Goal: Task Accomplishment & Management: Complete application form

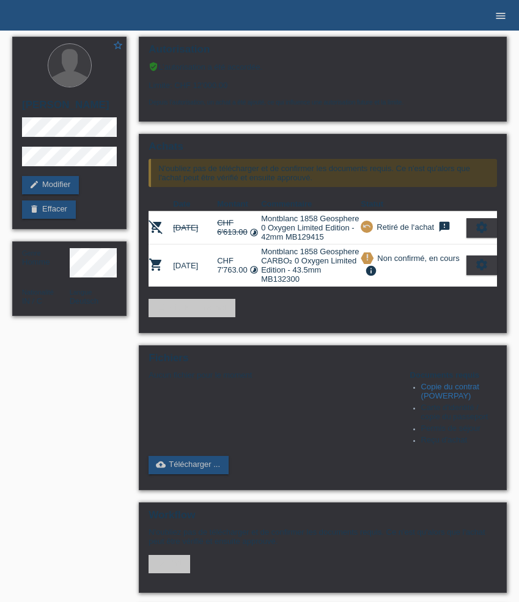
click at [501, 13] on icon "menu" at bounding box center [501, 16] width 12 height 12
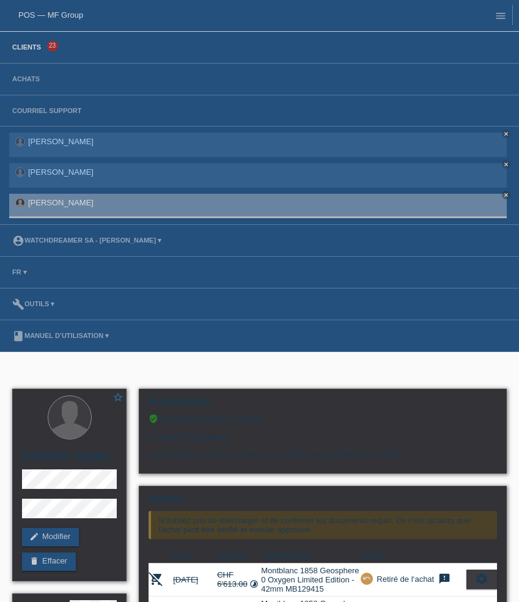
click at [32, 50] on link "Clients" at bounding box center [26, 46] width 41 height 7
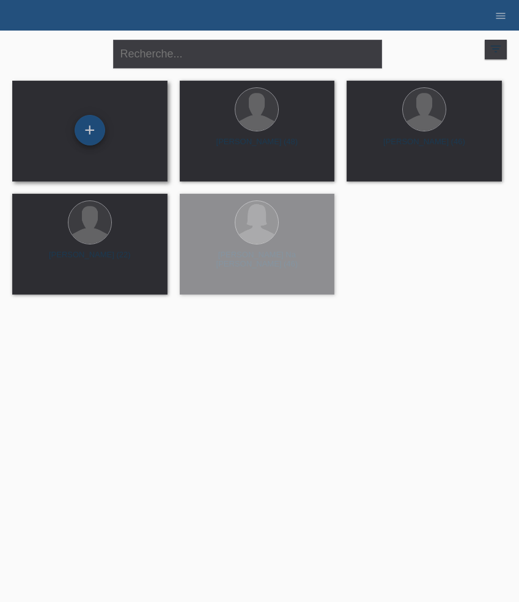
click at [90, 132] on div "+" at bounding box center [90, 130] width 31 height 31
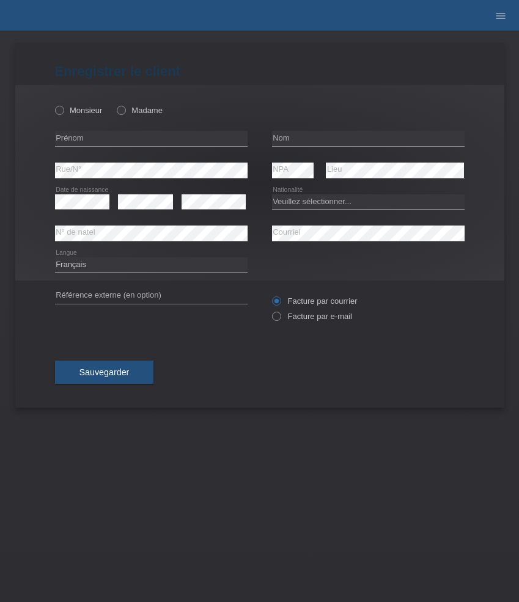
click at [134, 116] on div "Monsieur Madame" at bounding box center [151, 110] width 193 height 25
click at [115, 104] on icon at bounding box center [115, 104] width 0 height 0
click at [117, 109] on input "Madame" at bounding box center [121, 110] width 8 height 8
radio input "true"
click at [76, 142] on input "text" at bounding box center [151, 138] width 193 height 15
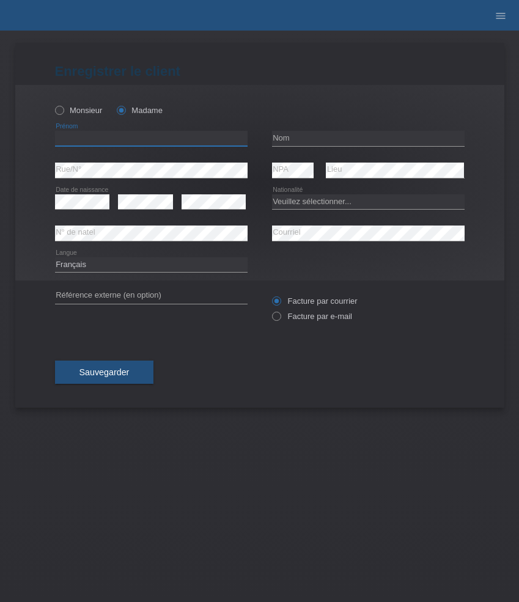
click at [76, 142] on input "text" at bounding box center [151, 138] width 193 height 15
paste input "Nazife"
type input "Nazife"
click at [304, 139] on input "text" at bounding box center [368, 138] width 193 height 15
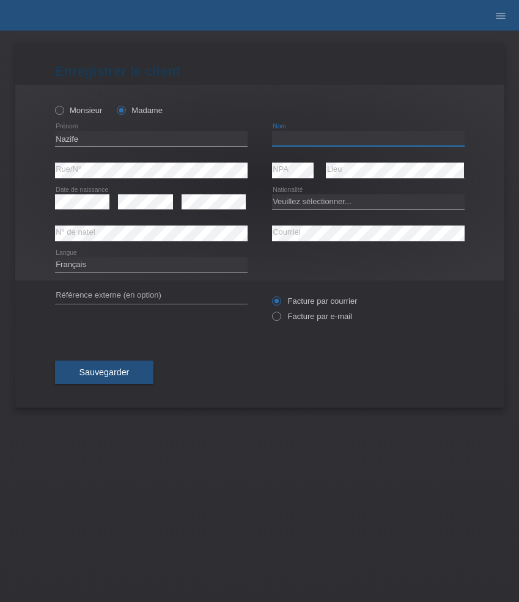
paste input "Cosgun"
paste input "Rautistrasse 304"
type input "Cosgun"
click at [274, 207] on select "Veuillez sélectionner... Suisse Allemagne Autriche Liechtenstein ------------ A…" at bounding box center [368, 201] width 193 height 15
select select "CH"
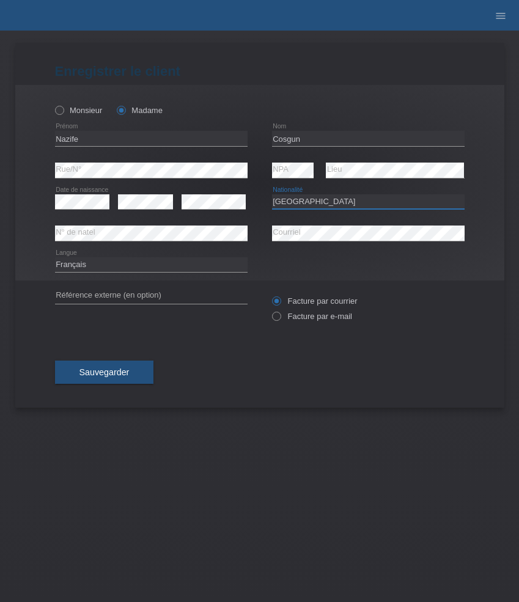
click at [272, 194] on select "Veuillez sélectionner... Suisse Allemagne Autriche Liechtenstein ------------ A…" at bounding box center [368, 201] width 193 height 15
click at [303, 320] on label "Facture par e-mail" at bounding box center [312, 316] width 80 height 9
click at [280, 320] on input "Facture par e-mail" at bounding box center [276, 319] width 8 height 15
radio input "true"
click at [158, 268] on select "Deutsch Français Italiano English" at bounding box center [151, 264] width 193 height 15
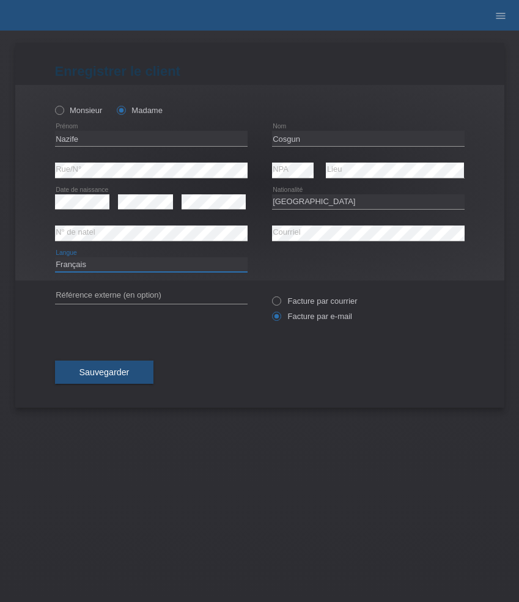
click at [55, 257] on select "Deutsch Français Italiano English" at bounding box center [151, 264] width 193 height 15
click at [157, 260] on select "Deutsch Français Italiano English" at bounding box center [151, 264] width 193 height 15
select select "de"
click at [55, 257] on select "Deutsch Français Italiano English" at bounding box center [151, 264] width 193 height 15
click at [109, 380] on button "Sauvegarder" at bounding box center [104, 372] width 99 height 23
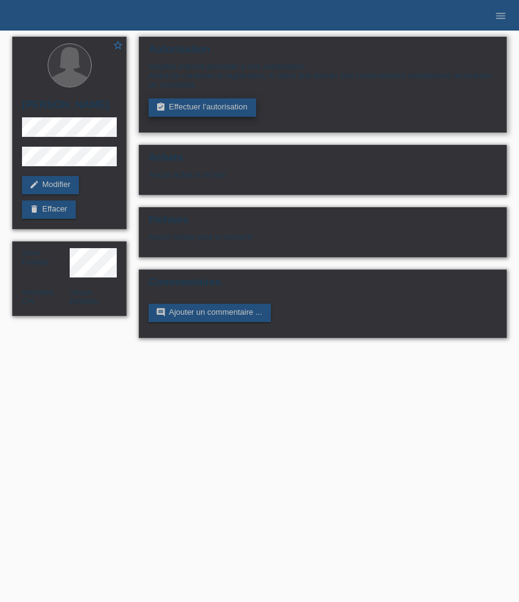
click at [210, 110] on link "assignment_turned_in Effectuer l’autorisation" at bounding box center [202, 107] width 107 height 18
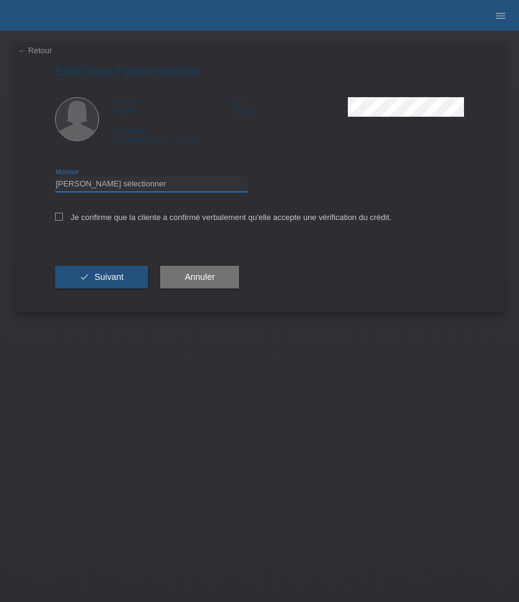
click at [157, 186] on select "Veuillez sélectionner CHF 1.00 - CHF 499.00 CHF 500.00 - CHF 1'999.00 CHF 2'000…" at bounding box center [151, 184] width 193 height 15
select select "3"
click at [55, 179] on select "Veuillez sélectionner CHF 1.00 - CHF 499.00 CHF 500.00 - CHF 1'999.00 CHF 2'000…" at bounding box center [151, 184] width 193 height 15
click at [160, 221] on label "Je confirme que la cliente a confirmé verbalement qu'elle accepte une vérificat…" at bounding box center [223, 217] width 337 height 9
click at [63, 221] on input "Je confirme que la cliente a confirmé verbalement qu'elle accepte une vérificat…" at bounding box center [59, 217] width 8 height 8
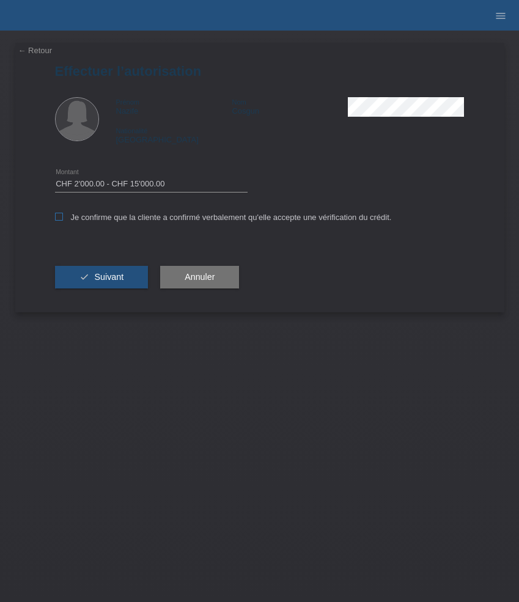
checkbox input "true"
click at [125, 274] on button "check Suivant" at bounding box center [102, 277] width 94 height 23
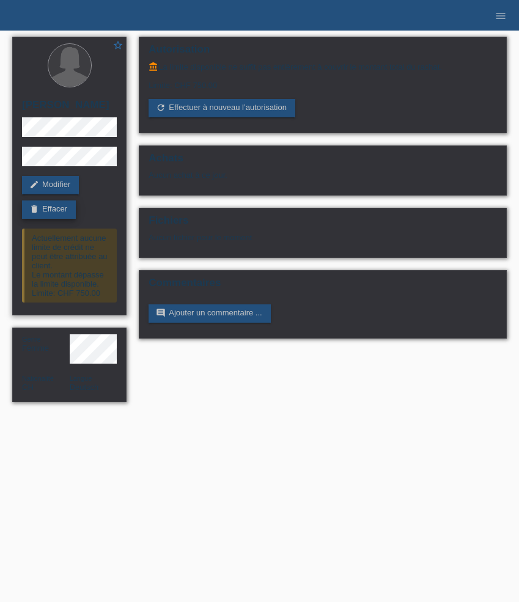
click at [63, 210] on link "delete Effacer" at bounding box center [49, 210] width 54 height 18
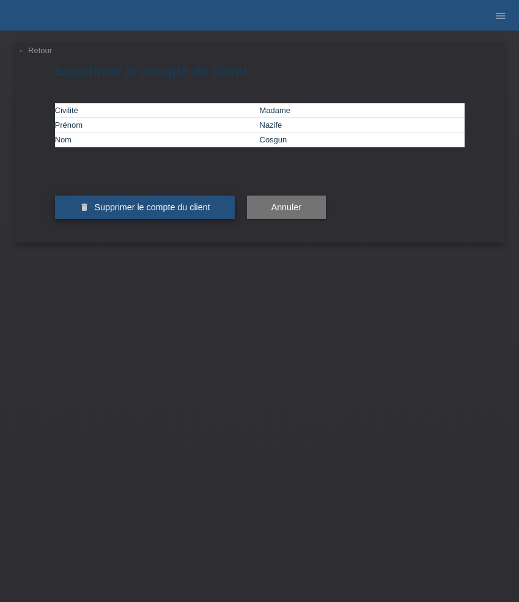
click at [171, 219] on button "delete Supprimer le compte du client" at bounding box center [145, 207] width 180 height 23
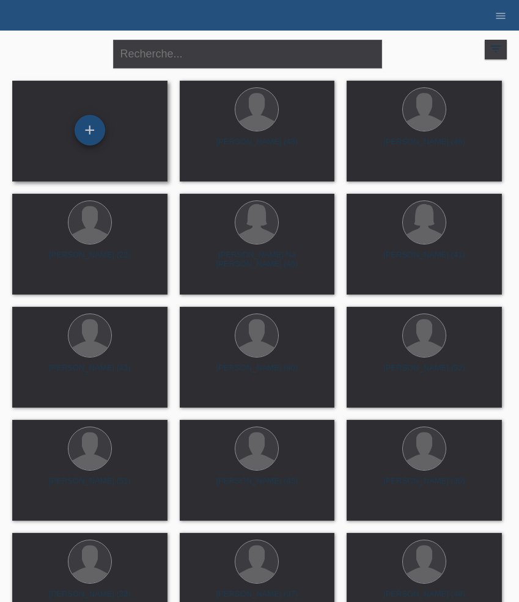
click at [96, 133] on div "+" at bounding box center [90, 130] width 31 height 31
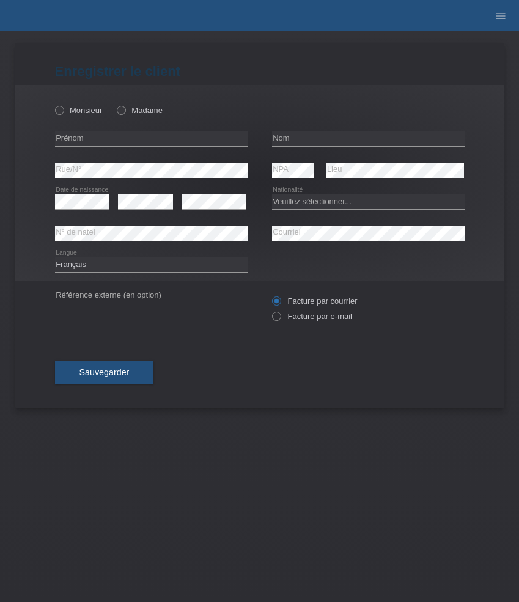
click at [114, 147] on icon at bounding box center [151, 146] width 193 height 1
click at [89, 131] on input "text" at bounding box center [151, 138] width 193 height 15
paste input "[PERSON_NAME]"
type input "[PERSON_NAME]"
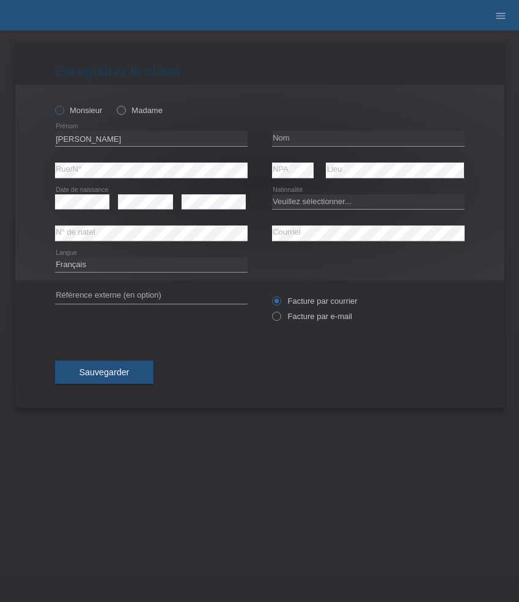
click at [89, 114] on label "Monsieur" at bounding box center [79, 110] width 48 height 9
click at [63, 114] on input "Monsieur" at bounding box center [59, 110] width 8 height 8
radio input "true"
click at [310, 137] on input "text" at bounding box center [368, 138] width 193 height 15
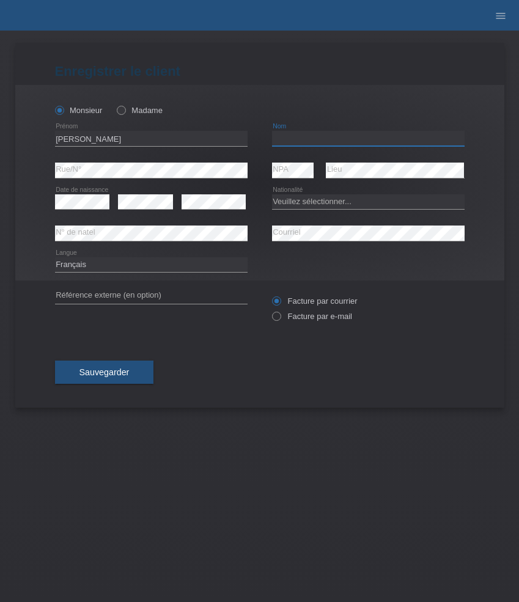
paste input "Orec"
type input "Orec"
click at [309, 197] on select "Veuillez sélectionner... Suisse Allemagne Autriche Liechtenstein ------------ A…" at bounding box center [368, 201] width 193 height 15
select select "CH"
click at [272, 194] on select "Veuillez sélectionner... Suisse Allemagne Autriche Liechtenstein ------------ A…" at bounding box center [368, 201] width 193 height 15
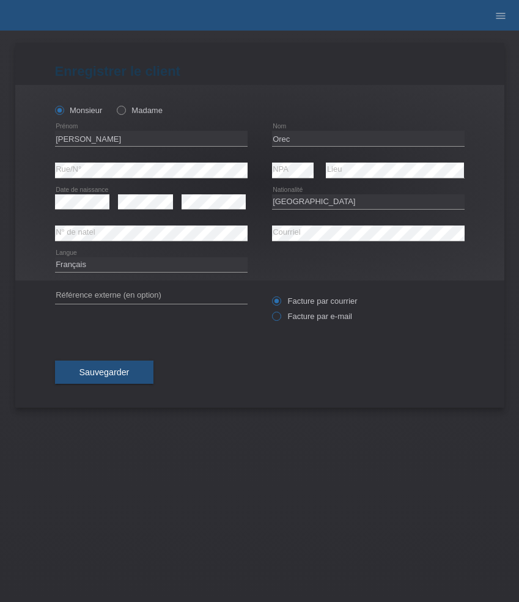
click at [307, 317] on label "Facture par e-mail" at bounding box center [312, 316] width 80 height 9
click at [280, 317] on input "Facture par e-mail" at bounding box center [276, 319] width 8 height 15
radio input "true"
click at [163, 263] on select "Deutsch Français Italiano English" at bounding box center [151, 264] width 193 height 15
select select "de"
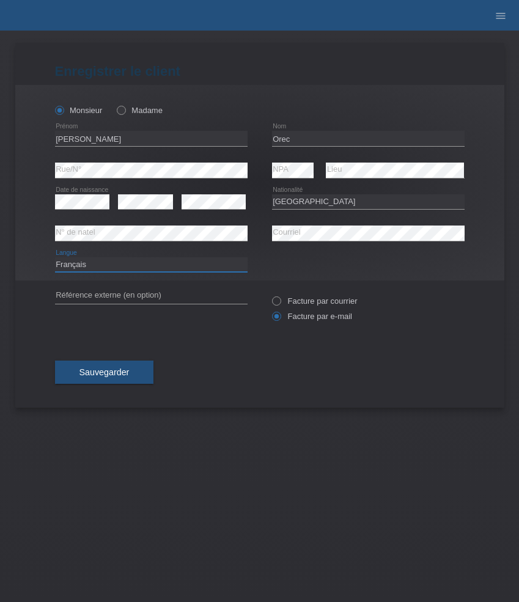
click at [55, 257] on select "Deutsch Français Italiano English" at bounding box center [151, 264] width 193 height 15
click at [122, 374] on span "Sauvegarder" at bounding box center [104, 372] width 50 height 10
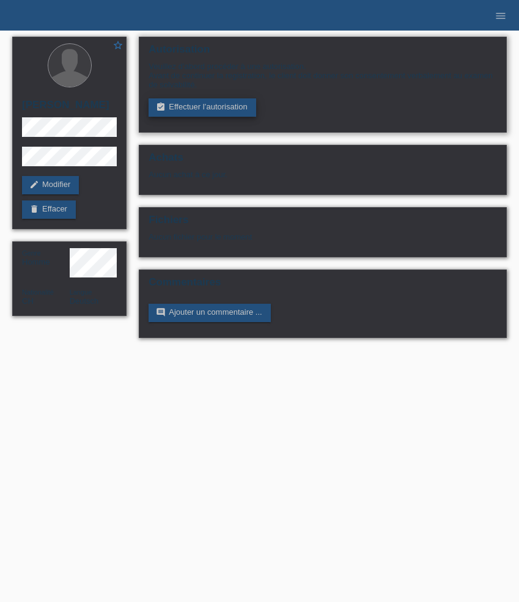
click at [180, 114] on link "assignment_turned_in Effectuer l’autorisation" at bounding box center [202, 107] width 107 height 18
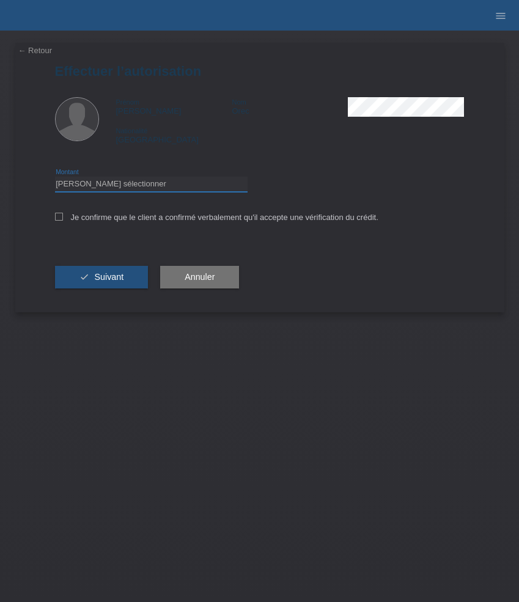
click at [153, 186] on select "Veuillez sélectionner CHF 1.00 - CHF 499.00 CHF 500.00 - CHF 1'999.00 CHF 2'000…" at bounding box center [151, 184] width 193 height 15
select select "3"
click at [55, 179] on select "Veuillez sélectionner CHF 1.00 - CHF 499.00 CHF 500.00 - CHF 1'999.00 CHF 2'000…" at bounding box center [151, 184] width 193 height 15
click at [156, 221] on label "Je confirme que le client a confirmé verbalement qu'il accepte une vérification…" at bounding box center [216, 217] width 323 height 9
click at [63, 221] on input "Je confirme que le client a confirmé verbalement qu'il accepte une vérification…" at bounding box center [59, 217] width 8 height 8
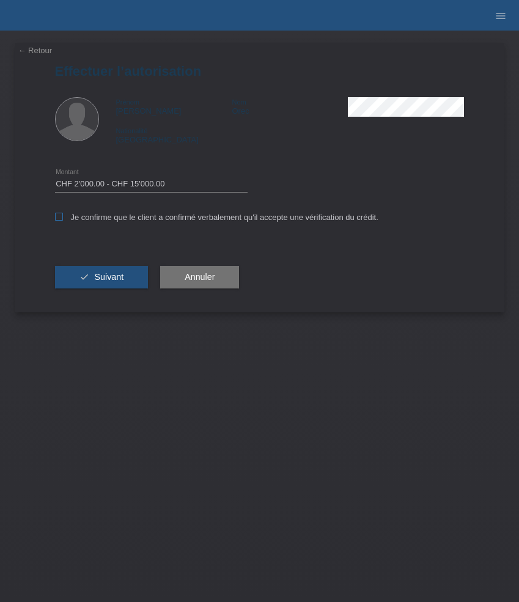
checkbox input "true"
click at [130, 275] on button "check Suivant" at bounding box center [102, 277] width 94 height 23
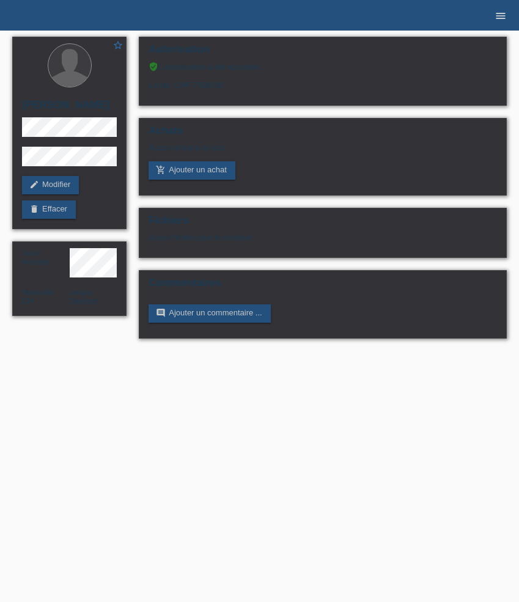
click at [495, 19] on icon "menu" at bounding box center [501, 16] width 12 height 12
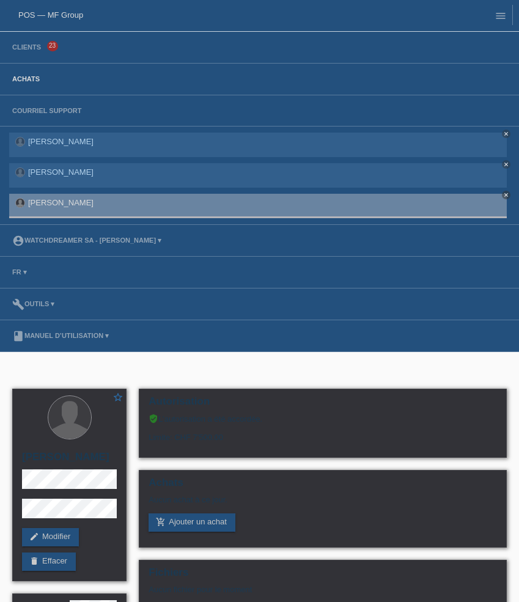
click at [24, 80] on link "Achats" at bounding box center [26, 78] width 40 height 7
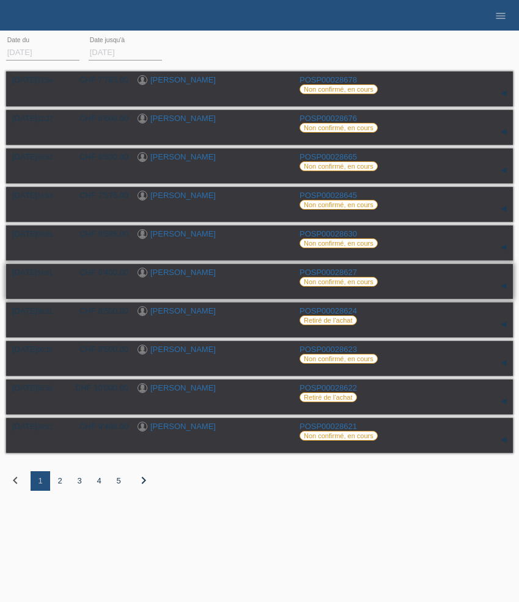
click at [180, 273] on link "[PERSON_NAME]" at bounding box center [182, 272] width 65 height 9
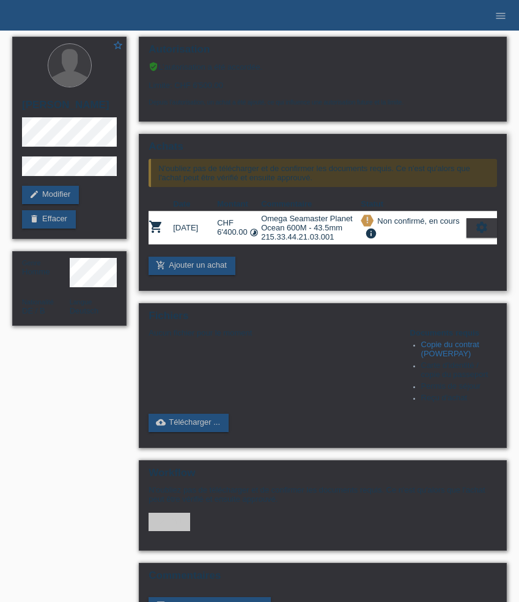
click at [482, 228] on icon "settings" at bounding box center [481, 227] width 13 height 13
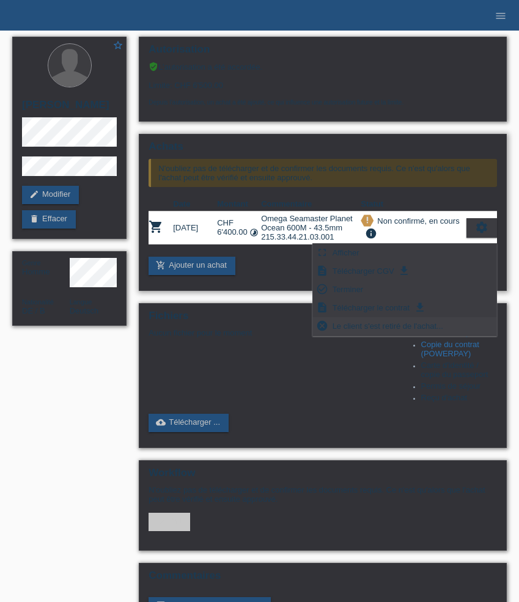
click at [415, 325] on span "Le client s'est retiré de l'achat..." at bounding box center [388, 326] width 114 height 15
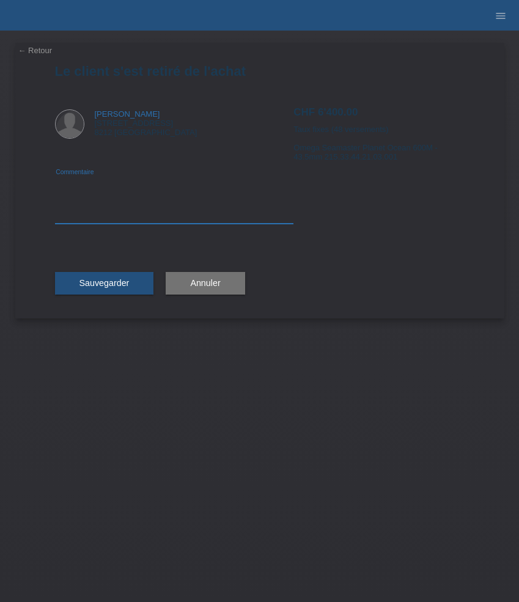
click at [152, 213] on textarea at bounding box center [174, 200] width 239 height 47
type textarea "Ne souhaite pas finaliser son achat"
click at [125, 280] on span "Sauvegarder" at bounding box center [104, 283] width 50 height 10
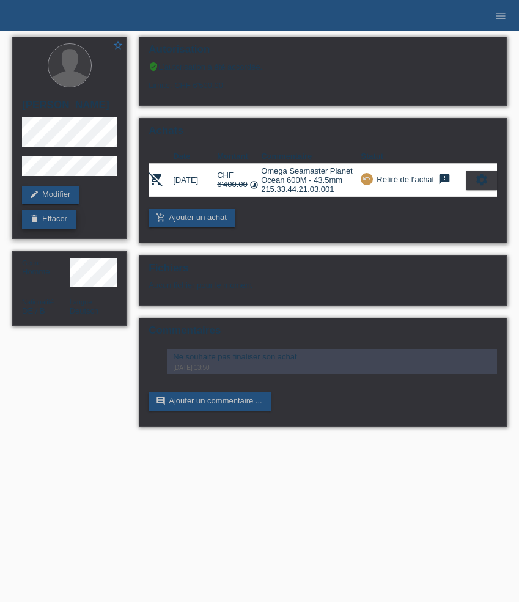
click at [62, 218] on link "delete Effacer" at bounding box center [49, 219] width 54 height 18
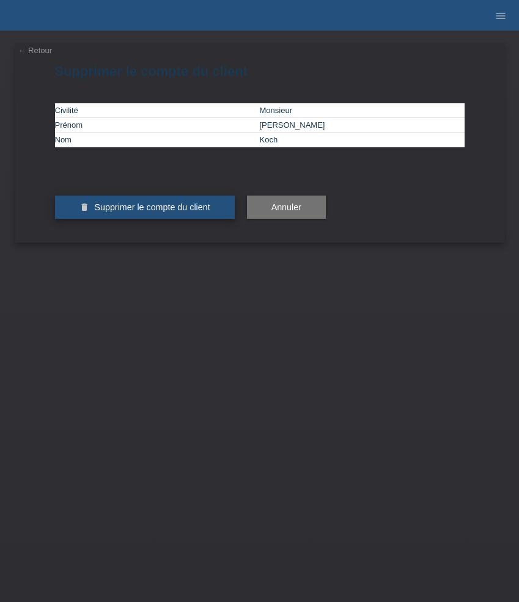
click at [171, 212] on span "Supprimer le compte du client" at bounding box center [152, 207] width 116 height 10
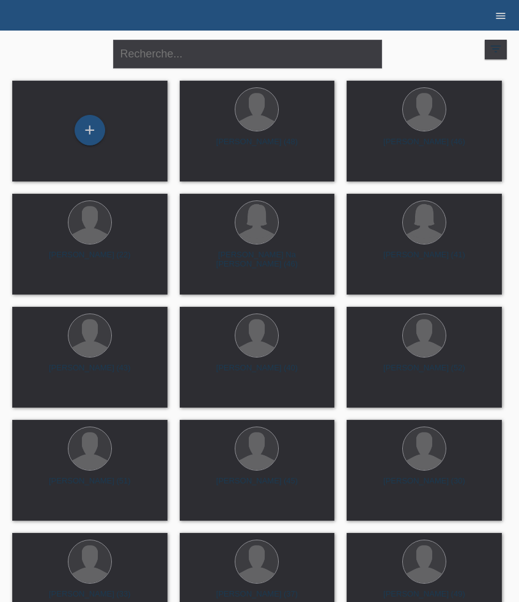
click at [500, 18] on icon "menu" at bounding box center [501, 16] width 12 height 12
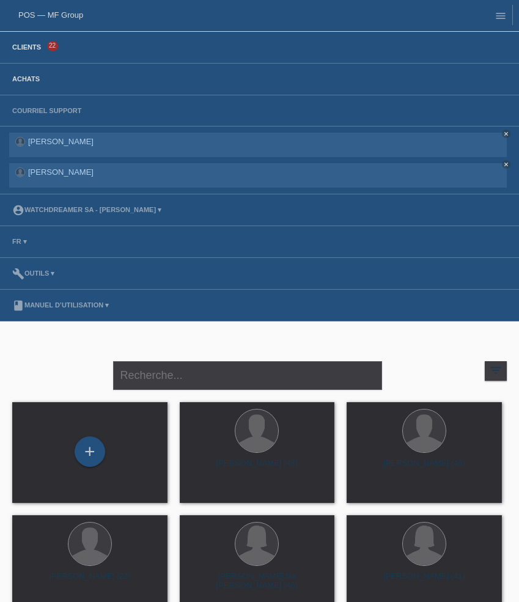
click at [28, 80] on link "Achats" at bounding box center [26, 78] width 40 height 7
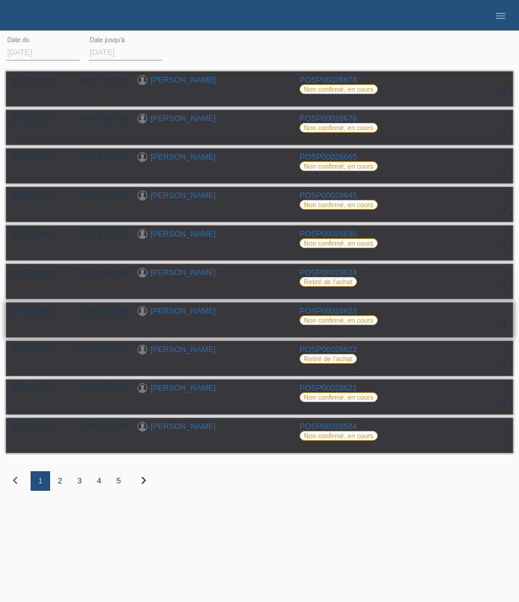
click at [181, 315] on link "[PERSON_NAME]" at bounding box center [182, 310] width 65 height 9
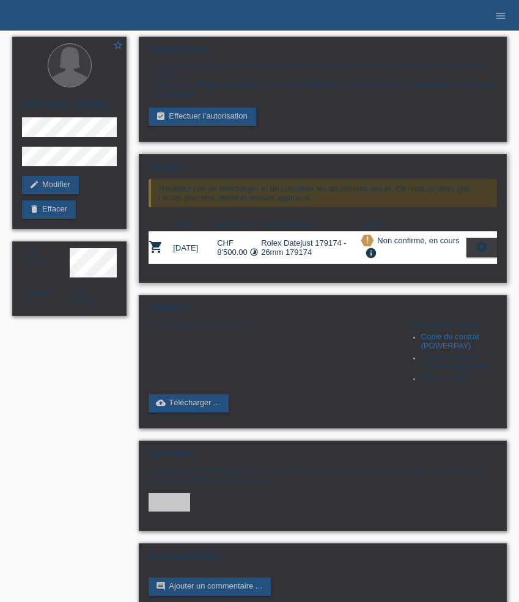
click at [481, 254] on icon "settings" at bounding box center [481, 246] width 13 height 13
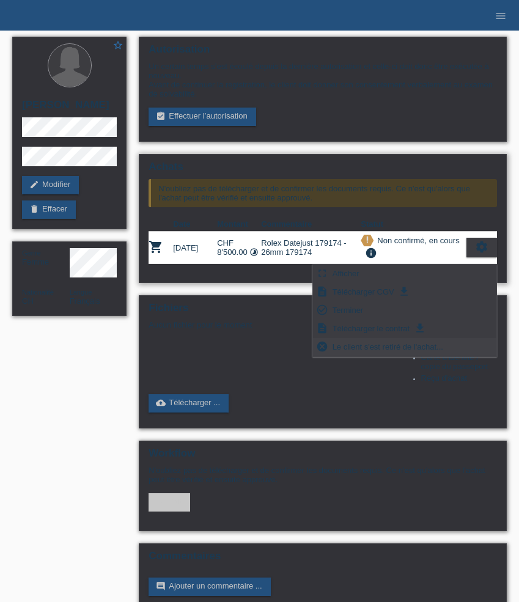
click at [426, 350] on span "Le client s'est retiré de l'achat..." at bounding box center [388, 346] width 114 height 15
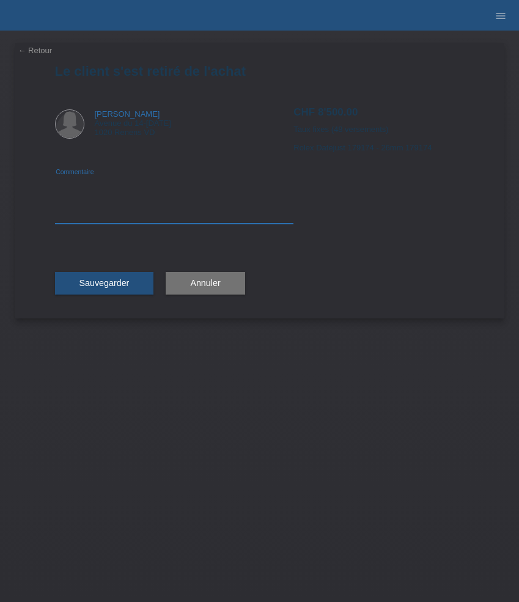
click at [156, 214] on textarea at bounding box center [174, 200] width 239 height 47
type textarea "Ne souhaite pas finaliser son achat"
click at [133, 288] on button "Sauvegarder" at bounding box center [104, 283] width 99 height 23
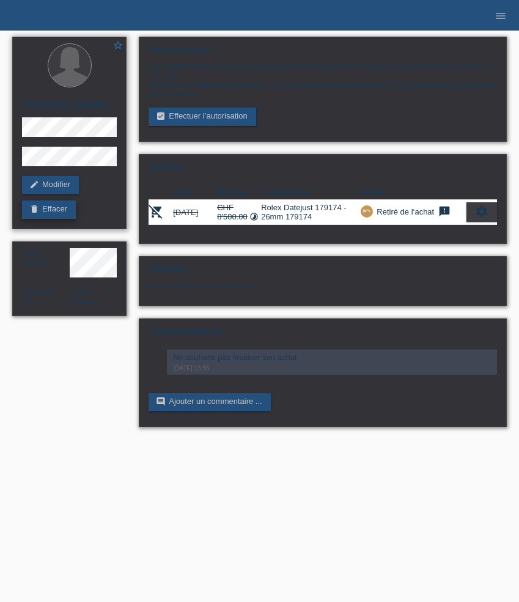
click at [58, 210] on link "delete Effacer" at bounding box center [49, 210] width 54 height 18
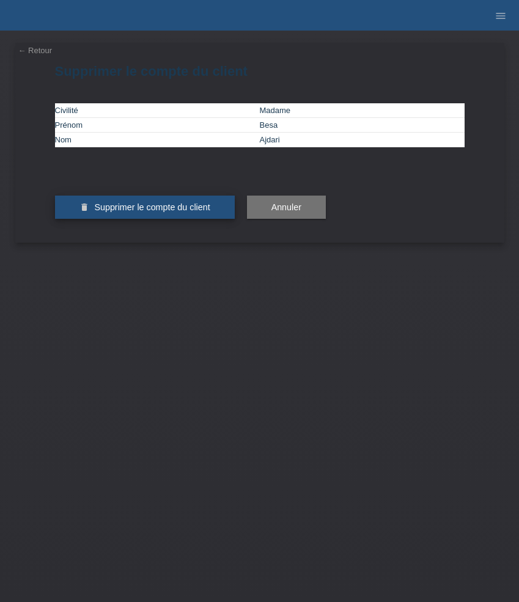
click at [138, 212] on span "Supprimer le compte du client" at bounding box center [152, 207] width 116 height 10
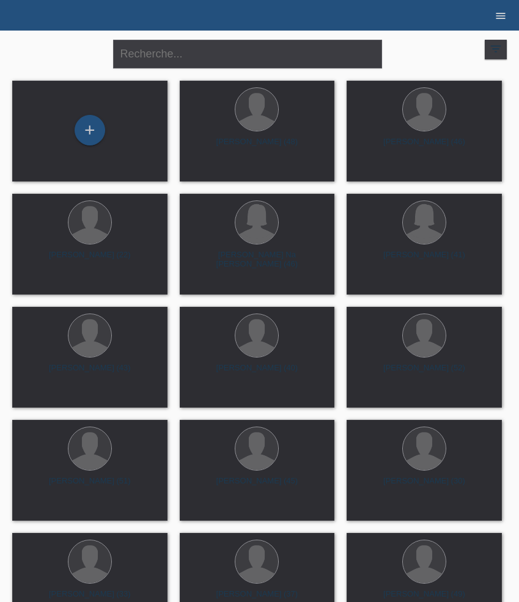
click at [502, 17] on icon "menu" at bounding box center [501, 16] width 12 height 12
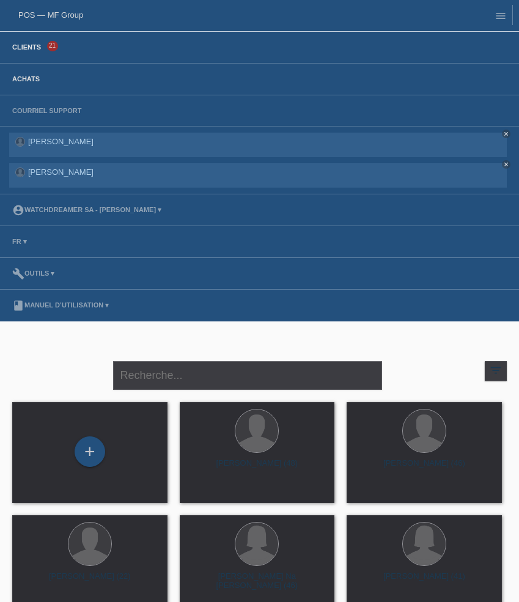
click at [25, 78] on link "Achats" at bounding box center [26, 78] width 40 height 7
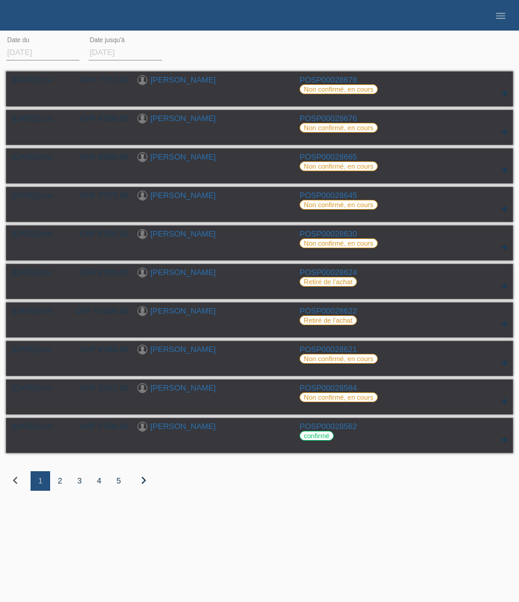
click at [60, 489] on div "2" at bounding box center [60, 481] width 20 height 20
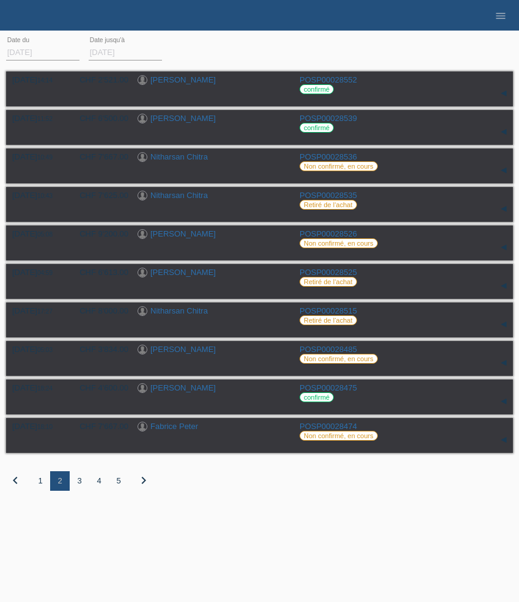
click at [79, 487] on div "3" at bounding box center [80, 481] width 20 height 20
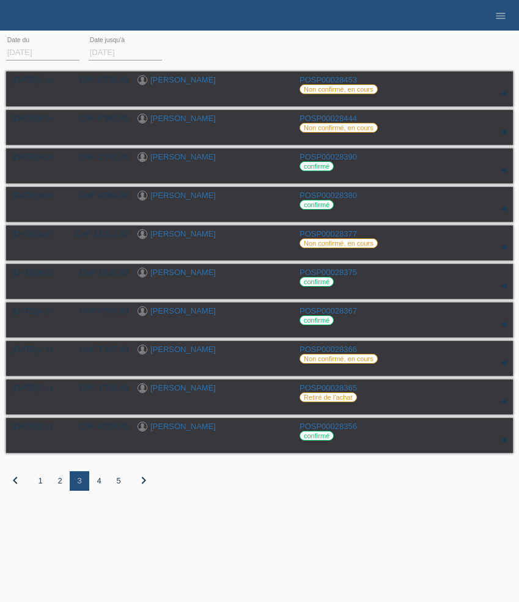
click at [100, 485] on div "4" at bounding box center [99, 481] width 20 height 20
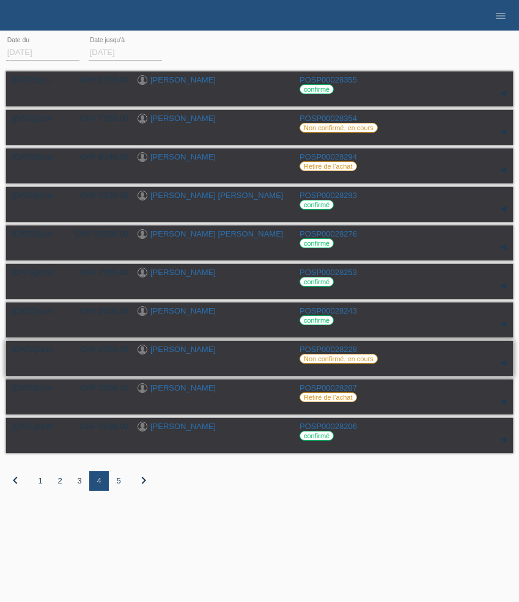
click at [194, 351] on link "[PERSON_NAME]" at bounding box center [182, 349] width 65 height 9
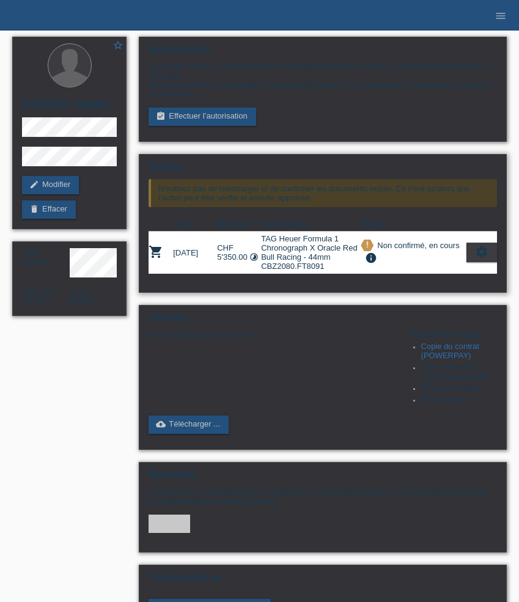
click at [481, 259] on icon "settings" at bounding box center [481, 251] width 13 height 13
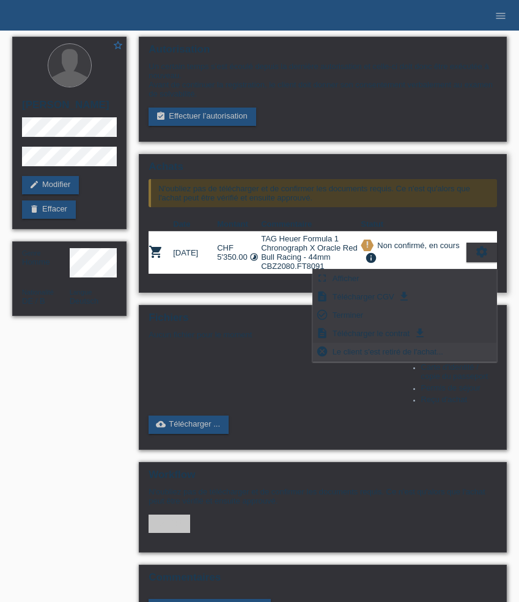
click at [424, 353] on span "Le client s'est retiré de l'achat..." at bounding box center [388, 351] width 114 height 15
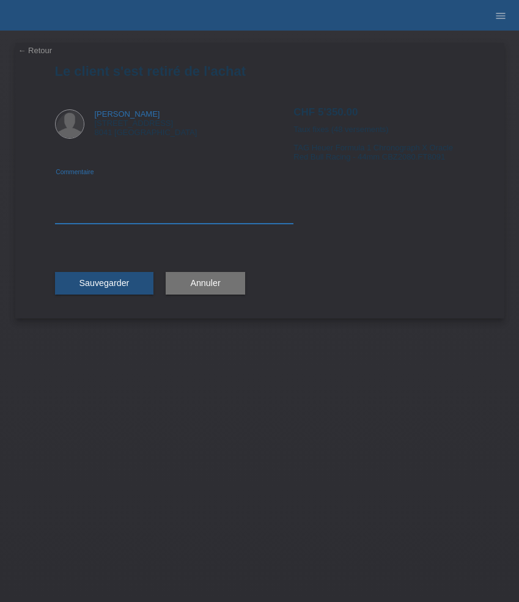
click at [125, 215] on textarea at bounding box center [174, 200] width 239 height 47
type textarea "Ne souhaite pas finaliser sa commande"
click at [90, 284] on span "Sauvegarder" at bounding box center [104, 283] width 50 height 10
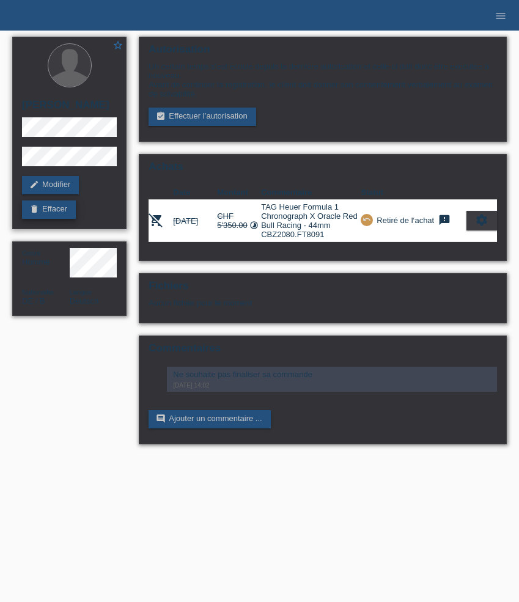
click at [62, 213] on link "delete Effacer" at bounding box center [49, 210] width 54 height 18
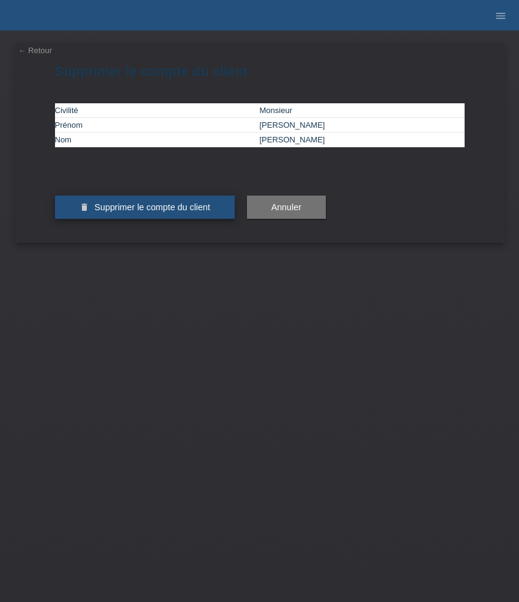
click at [150, 212] on span "Supprimer le compte du client" at bounding box center [152, 207] width 116 height 10
